Goal: Information Seeking & Learning: Learn about a topic

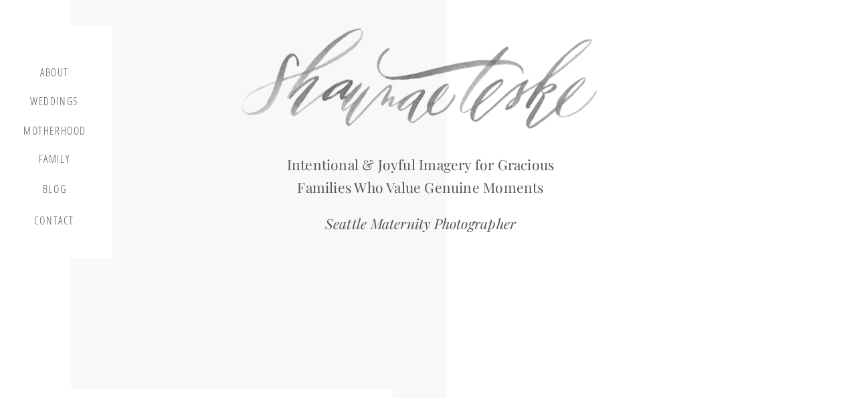
scroll to position [29, 0]
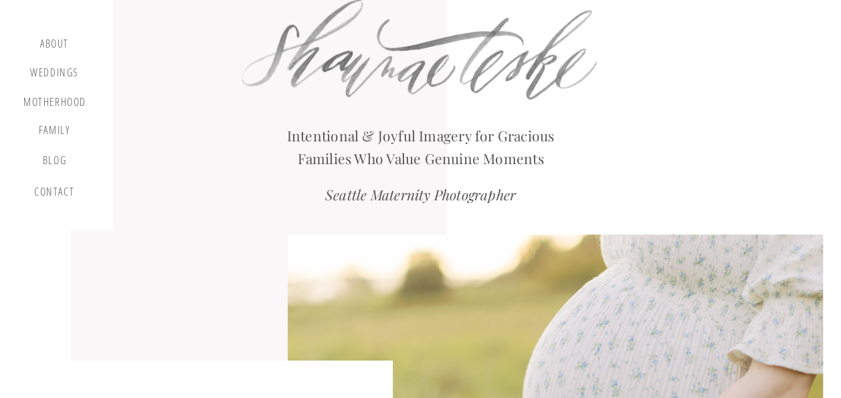
click at [59, 110] on div at bounding box center [48, 113] width 130 height 233
click at [68, 101] on div "motherhood" at bounding box center [54, 103] width 63 height 15
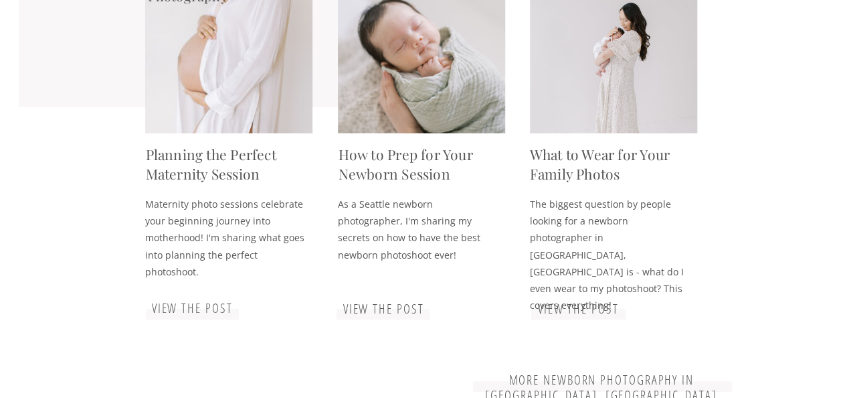
scroll to position [2554, 0]
click at [205, 312] on h3 "view the post" at bounding box center [192, 309] width 89 height 16
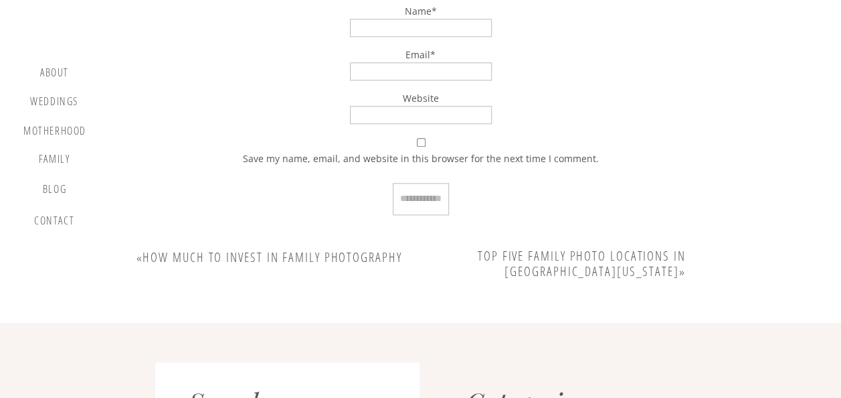
scroll to position [5769, 0]
